Goal: Information Seeking & Learning: Learn about a topic

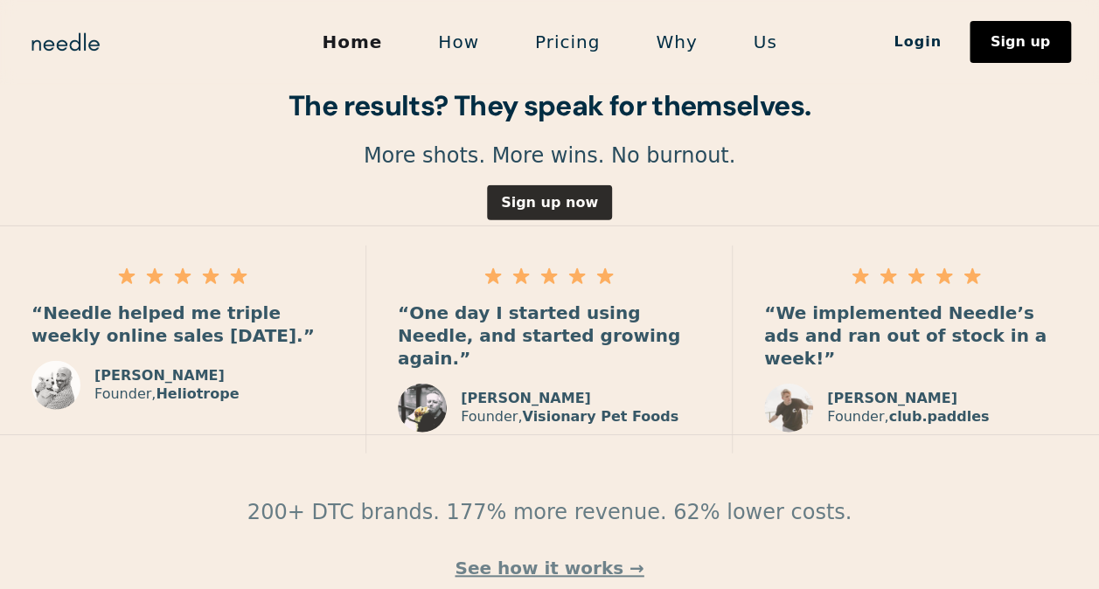
scroll to position [2620, 0]
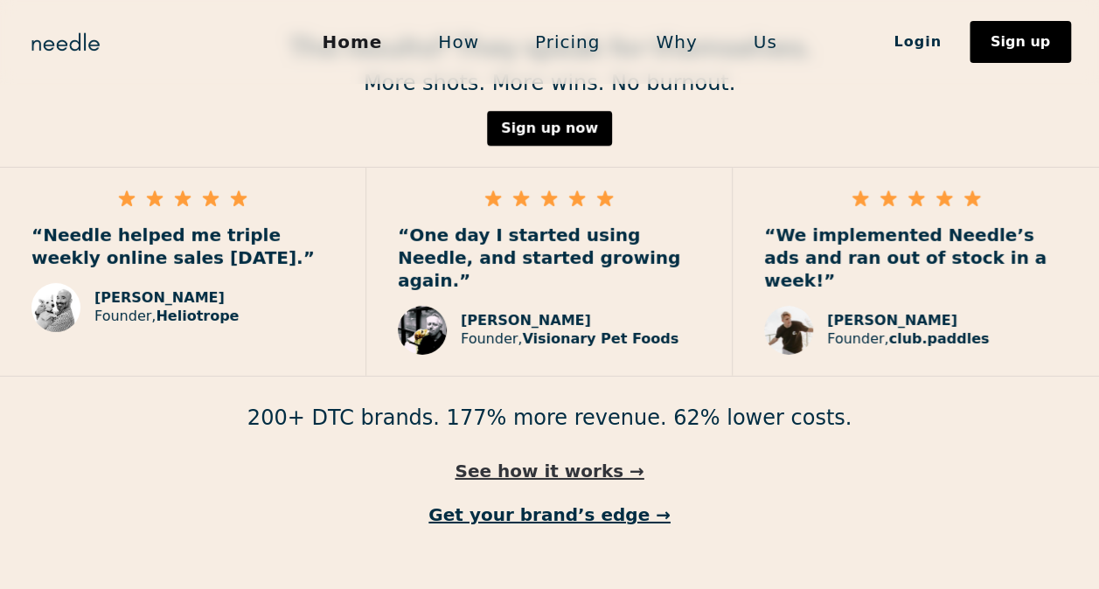
click at [605, 460] on link "See how it works →" at bounding box center [549, 471] width 1099 height 23
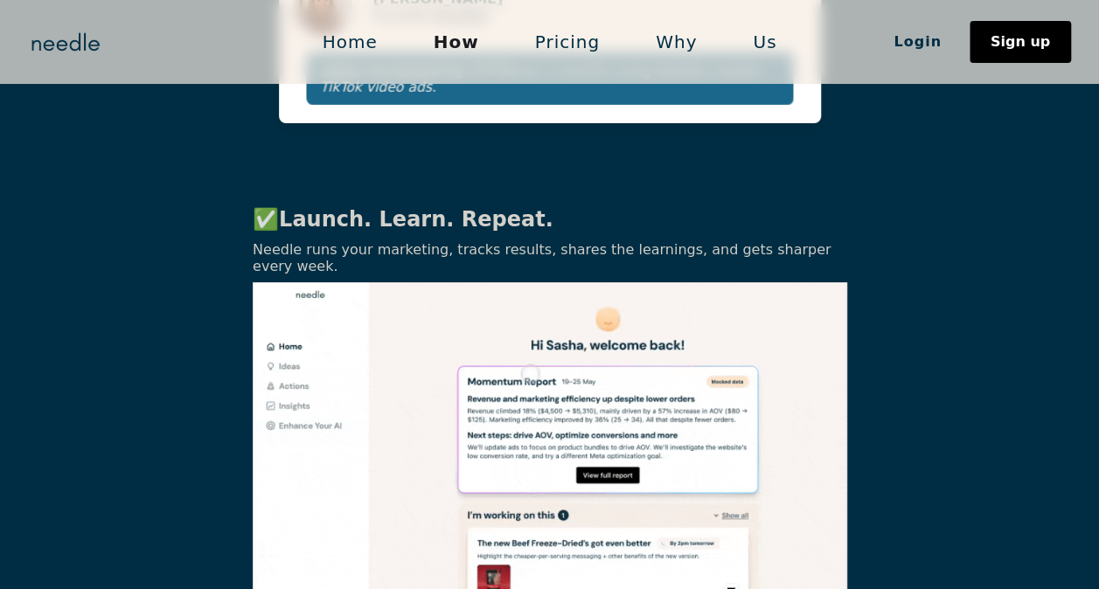
scroll to position [3398, 0]
